Goal: Information Seeking & Learning: Learn about a topic

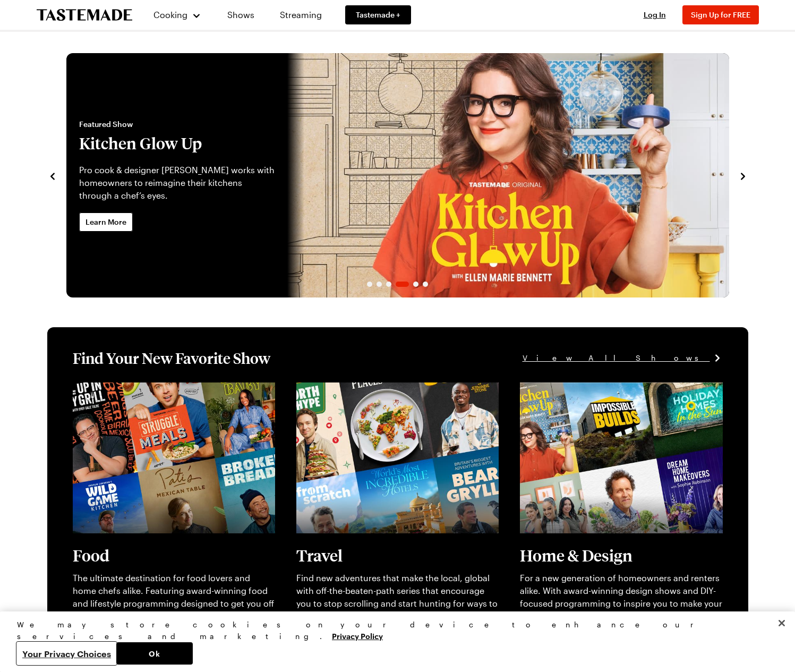
click at [116, 651] on button "Your Privacy Choices" at bounding box center [66, 653] width 99 height 22
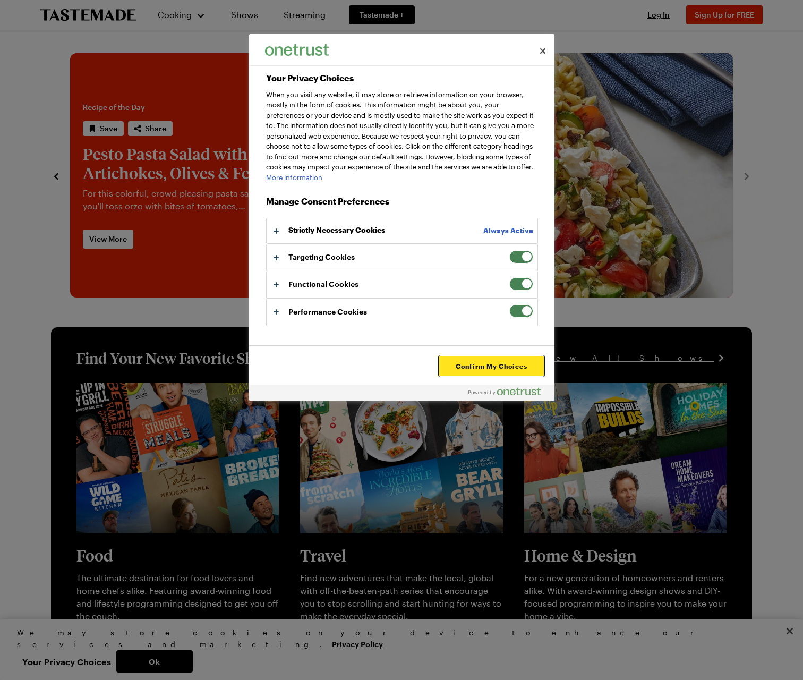
click at [491, 364] on button "Confirm My Choices" at bounding box center [491, 366] width 104 height 20
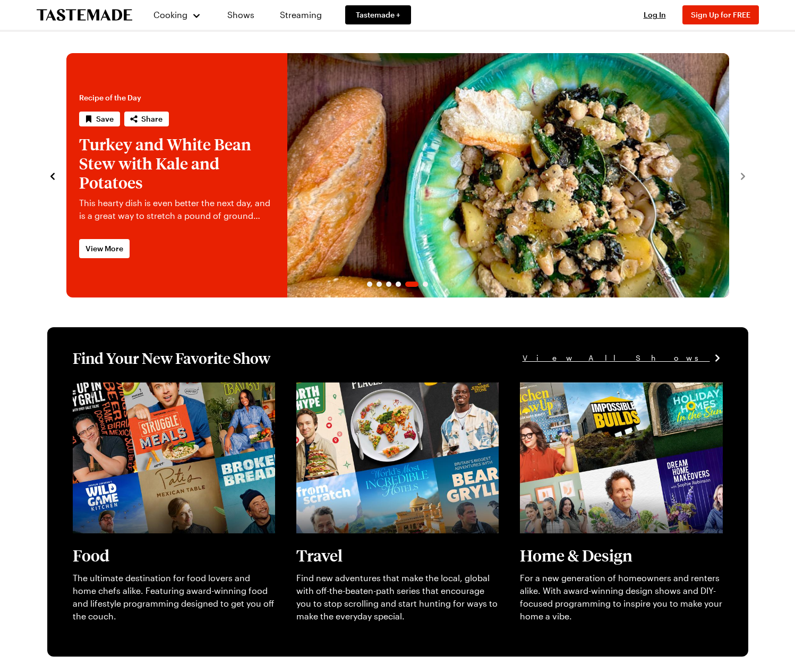
click at [491, 364] on div "Find Your New Favorite Show View All Shows" at bounding box center [398, 358] width 650 height 19
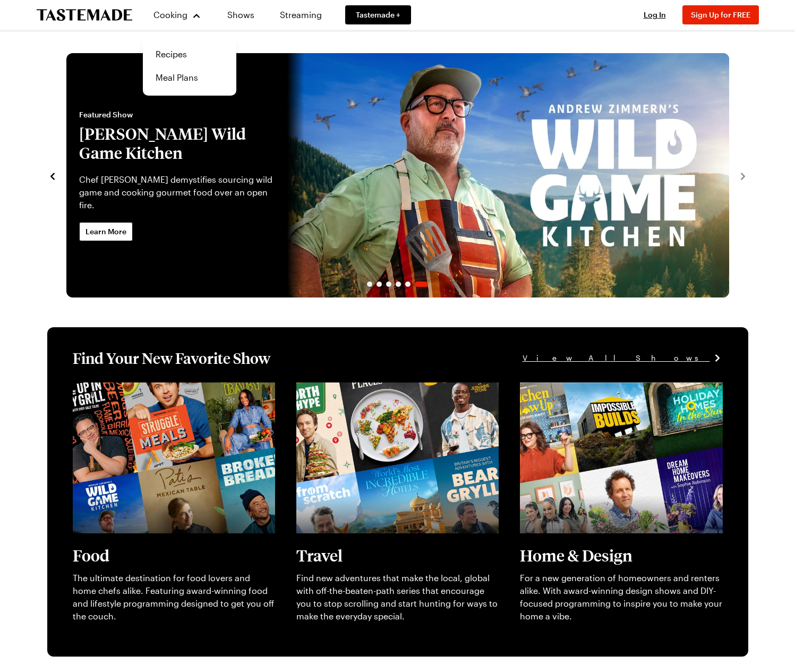
scroll to position [544, 0]
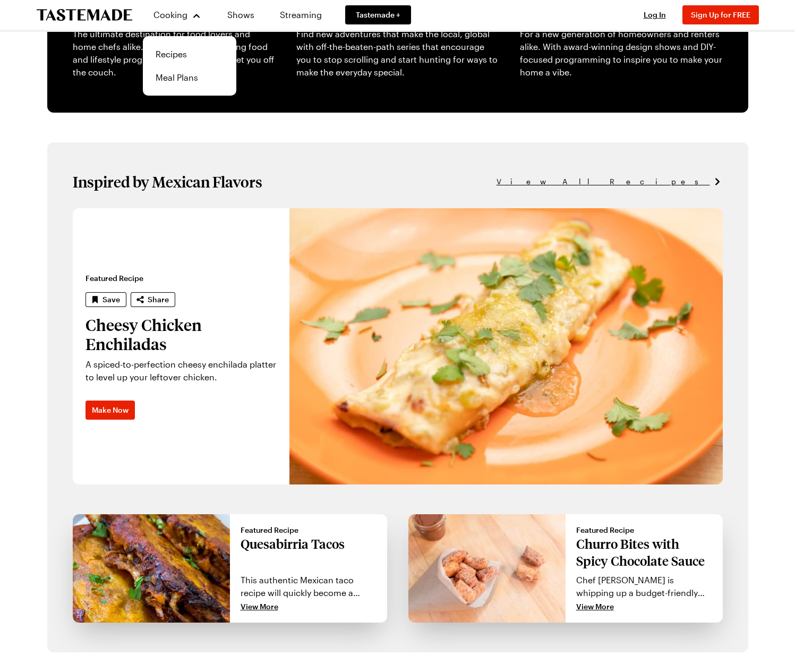
click at [687, 181] on span "View All Recipes" at bounding box center [604, 182] width 214 height 12
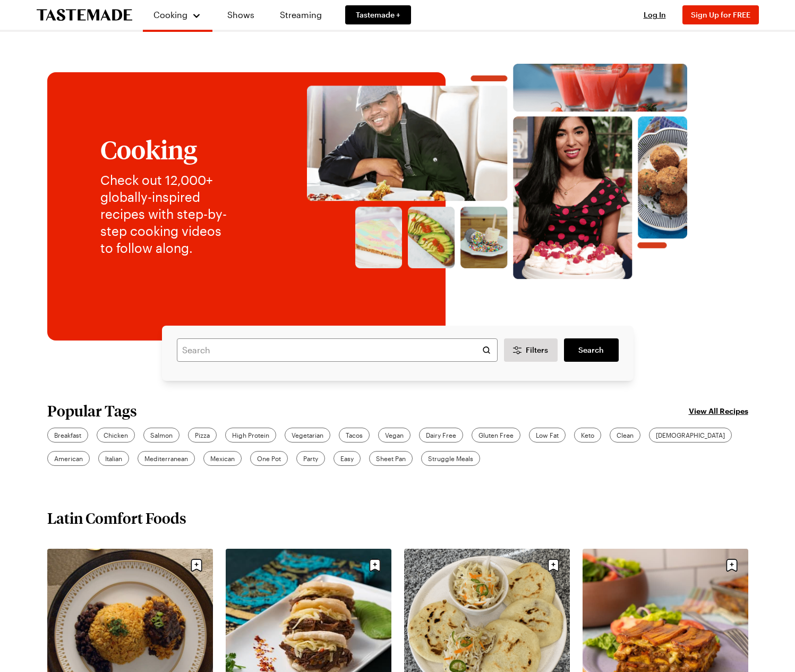
scroll to position [544, 0]
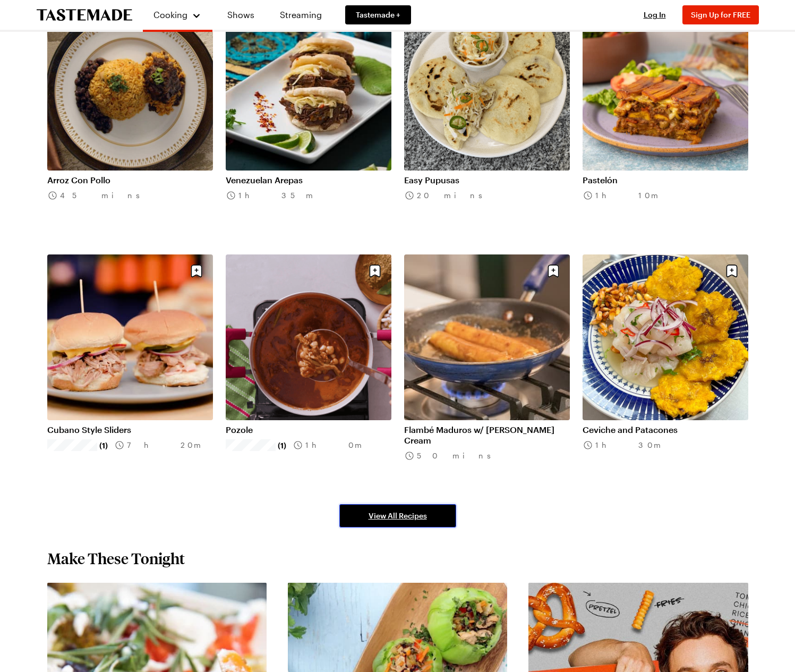
click at [397, 515] on span "View All Recipes" at bounding box center [398, 516] width 58 height 11
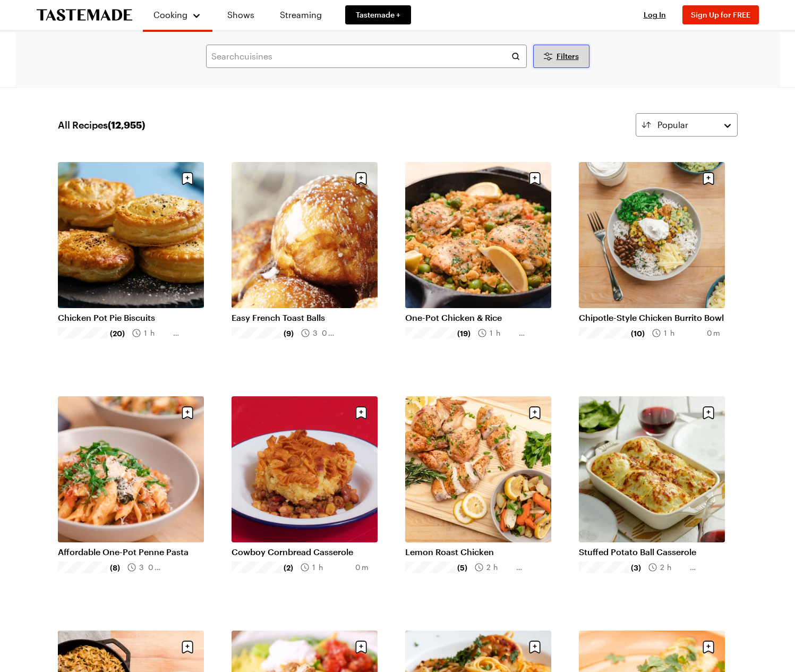
click at [559, 58] on span "Filters" at bounding box center [568, 56] width 22 height 11
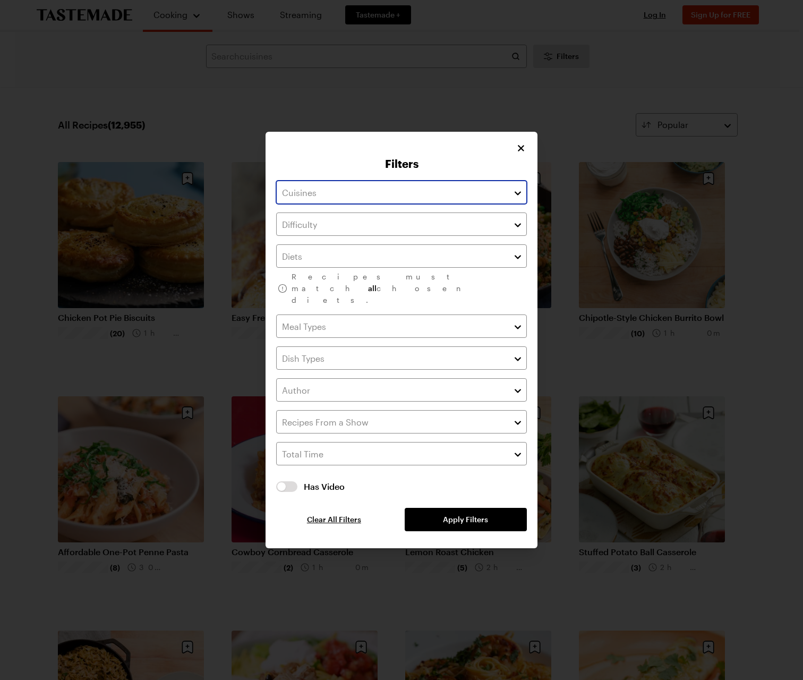
click at [397, 204] on input "text" at bounding box center [401, 192] width 251 height 23
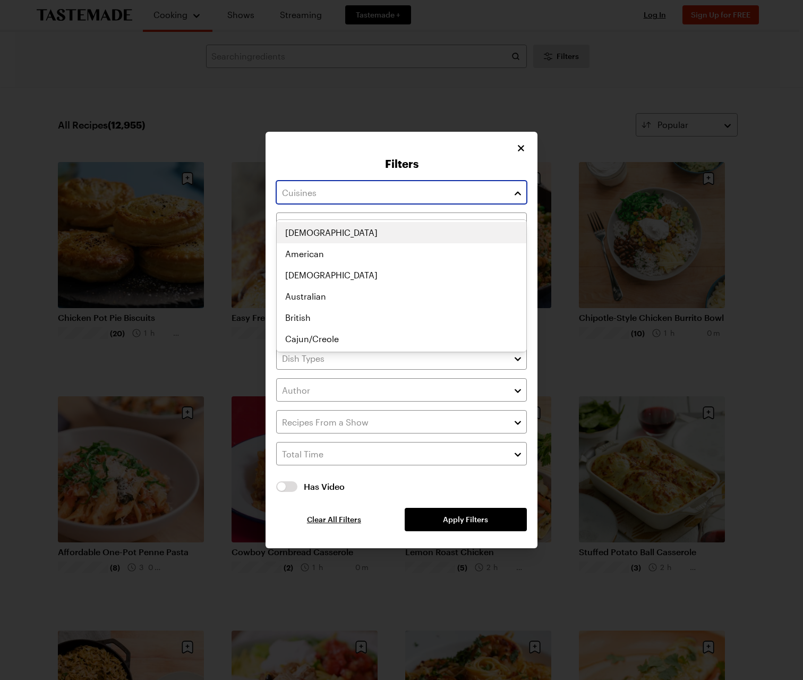
scroll to position [544, 0]
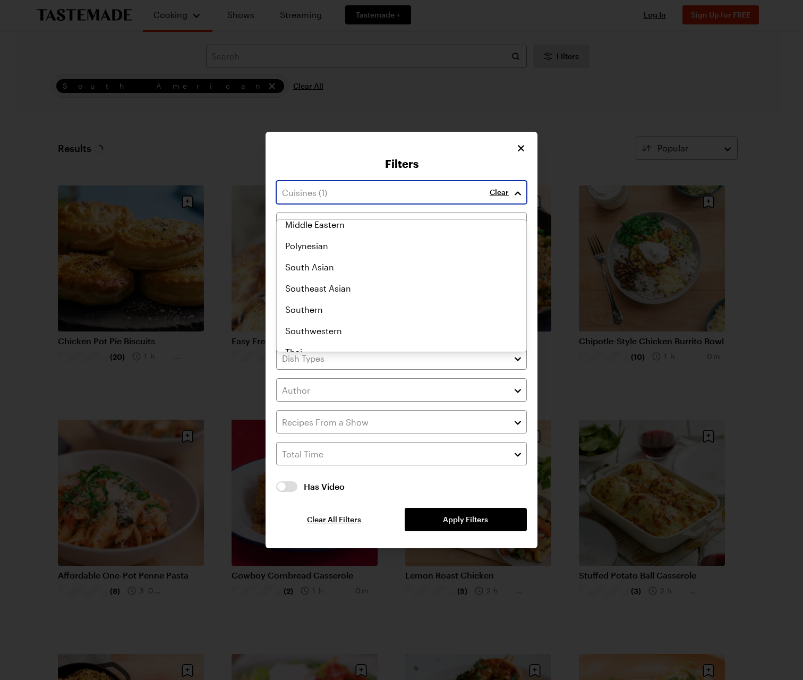
scroll to position [2, 0]
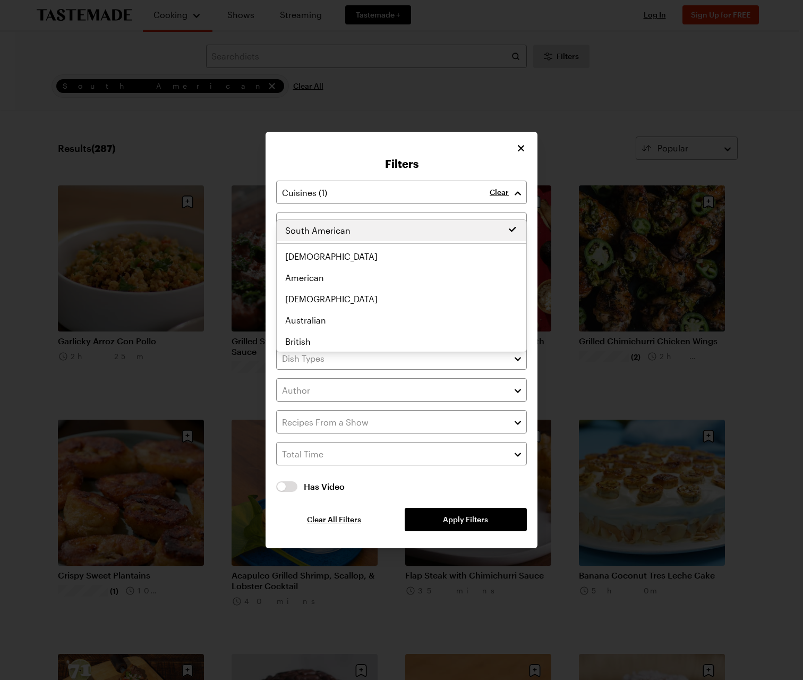
click at [463, 509] on div "Clear Recipes must match all chosen diets. Has Video Has Video Clear All Filter…" at bounding box center [401, 356] width 251 height 351
